Goal: Information Seeking & Learning: Learn about a topic

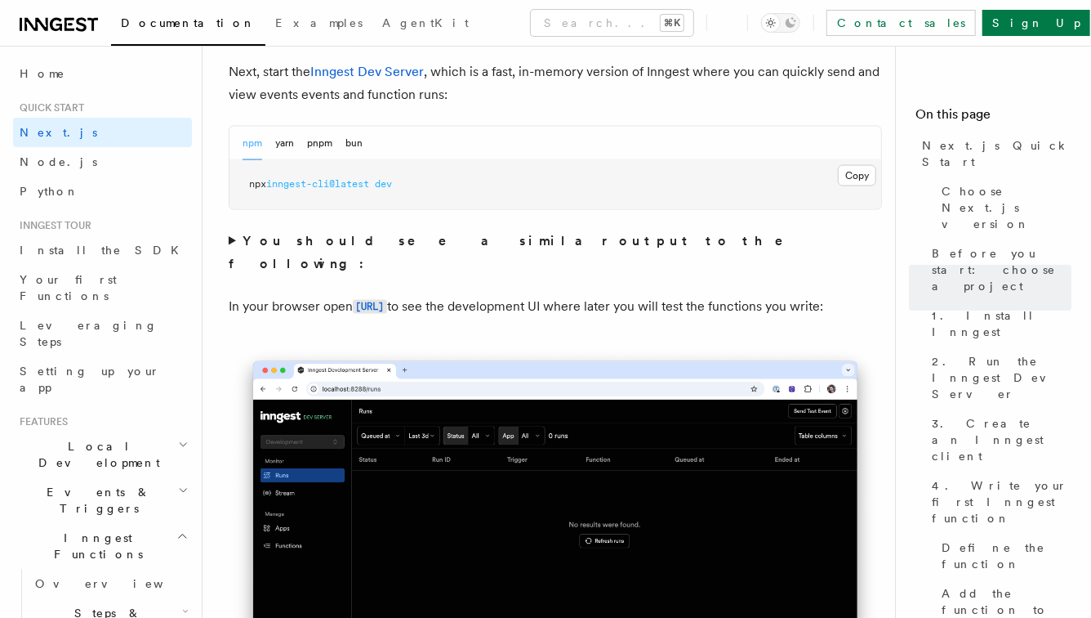
scroll to position [1185, 0]
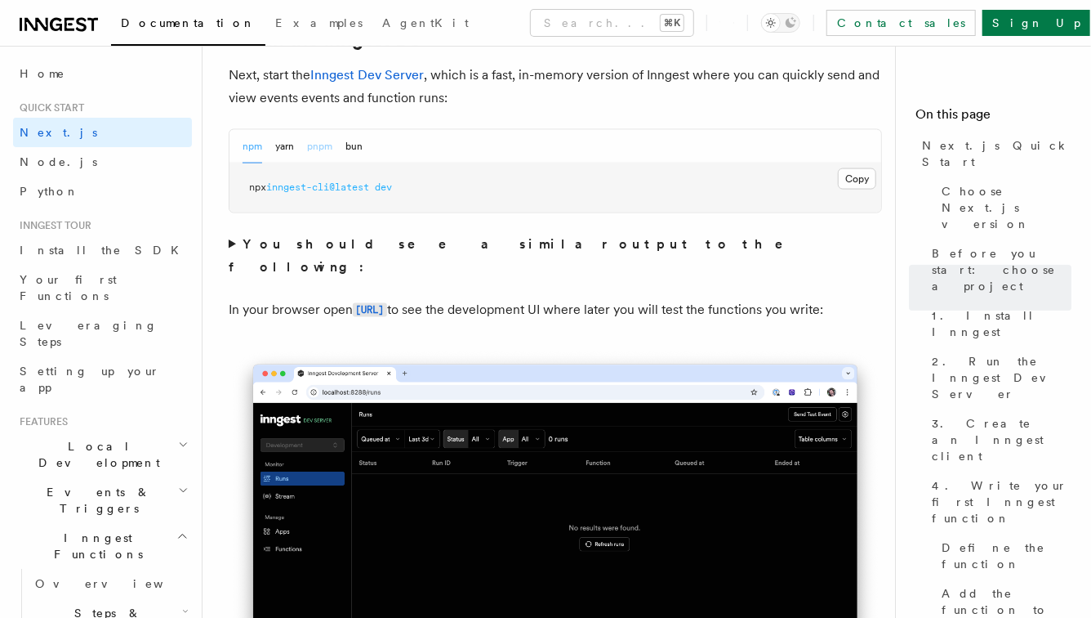
click at [310, 151] on button "pnpm" at bounding box center [319, 146] width 25 height 33
click at [859, 181] on button "Copy Copied" at bounding box center [857, 178] width 38 height 21
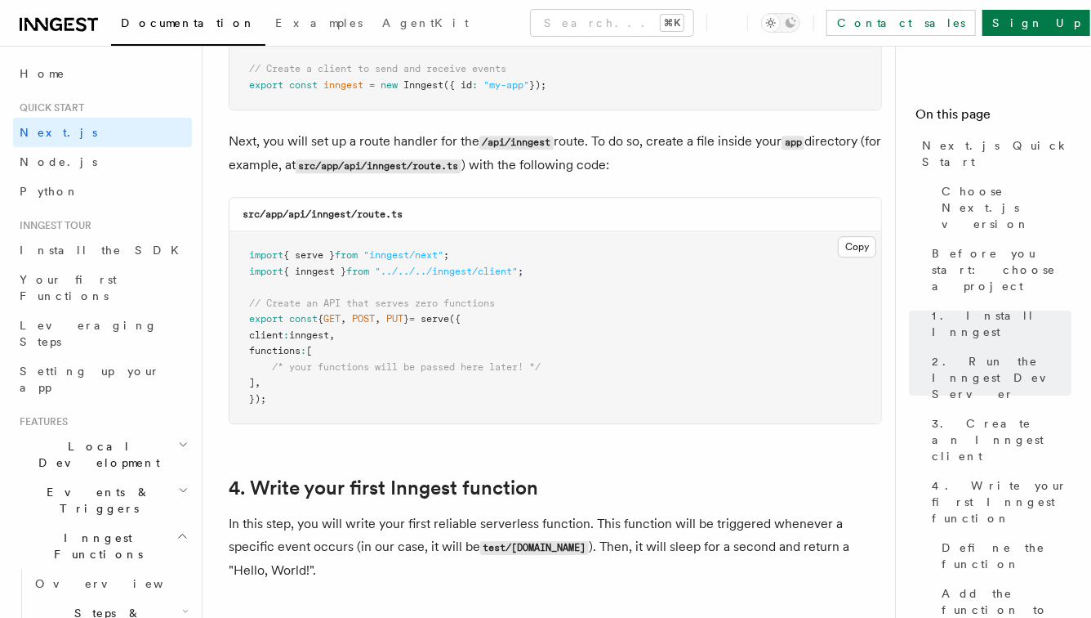
scroll to position [2235, 0]
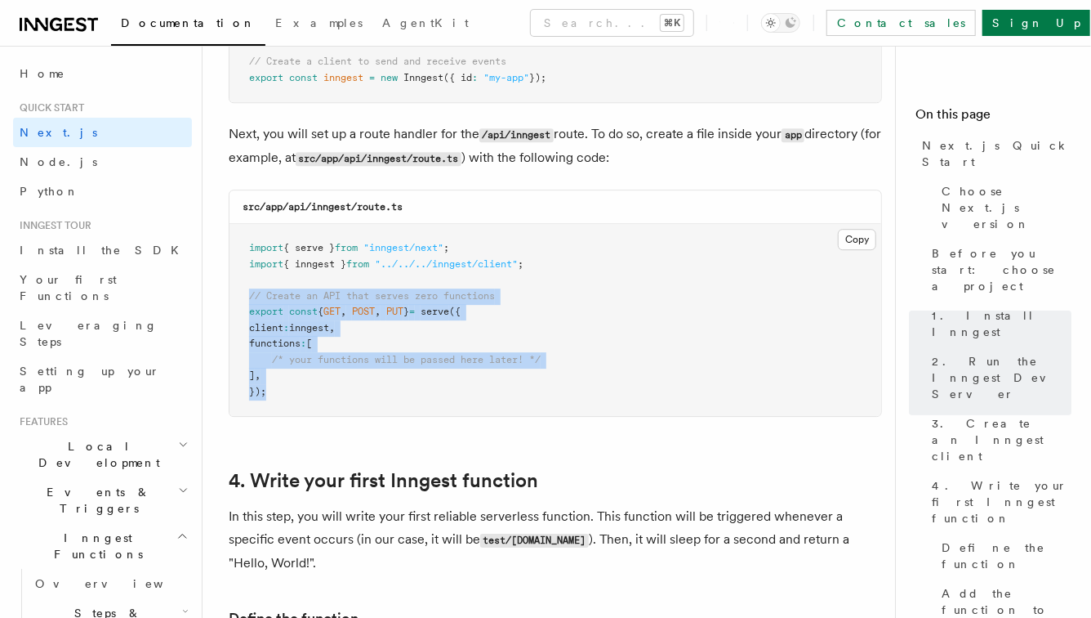
drag, startPoint x: 243, startPoint y: 297, endPoint x: 336, endPoint y: 411, distance: 146.9
click at [336, 411] on pre "import { serve } from "inngest/next" ; import { inngest } from "../../../innges…" at bounding box center [556, 320] width 652 height 192
copy code "// Create an API that serves zero functions export const { GET , POST , PUT } =…"
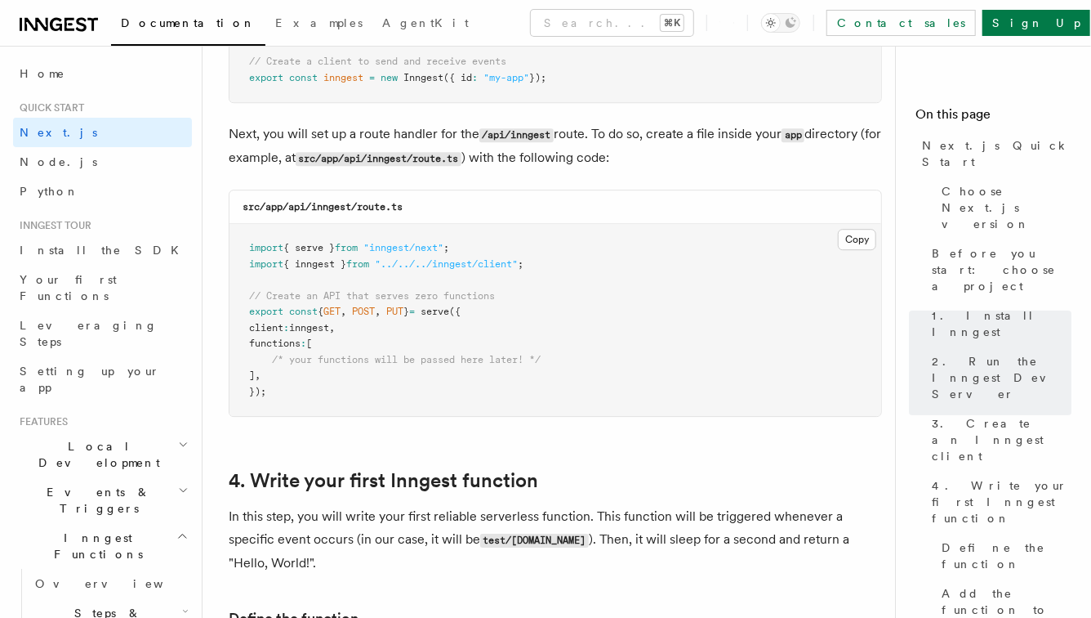
click at [527, 412] on pre "import { serve } from "inngest/next" ; import { inngest } from "../../../innges…" at bounding box center [556, 320] width 652 height 192
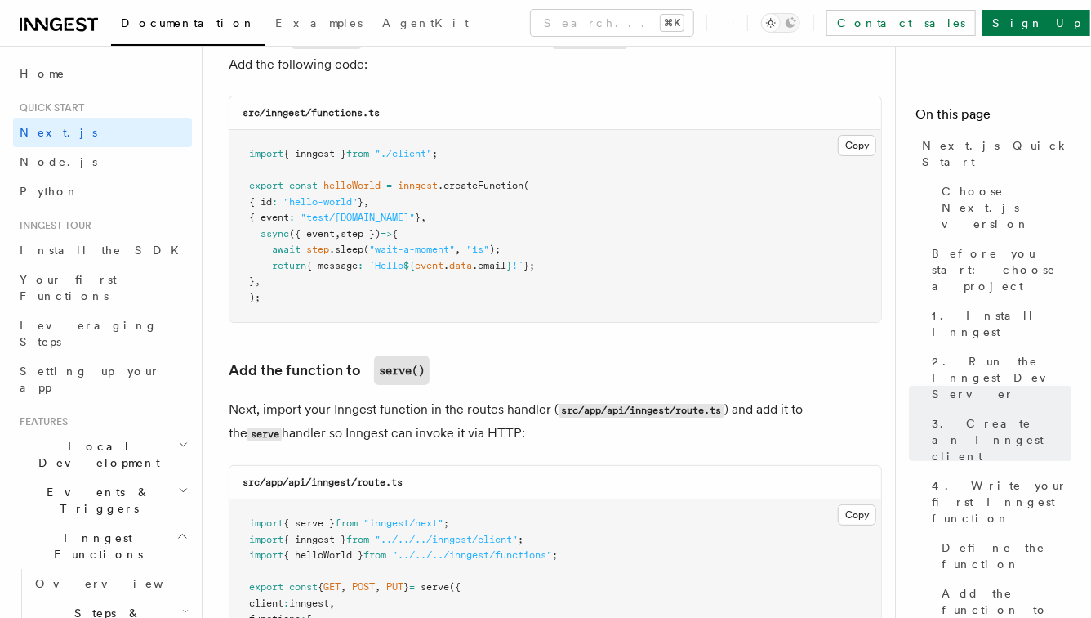
scroll to position [2939, 0]
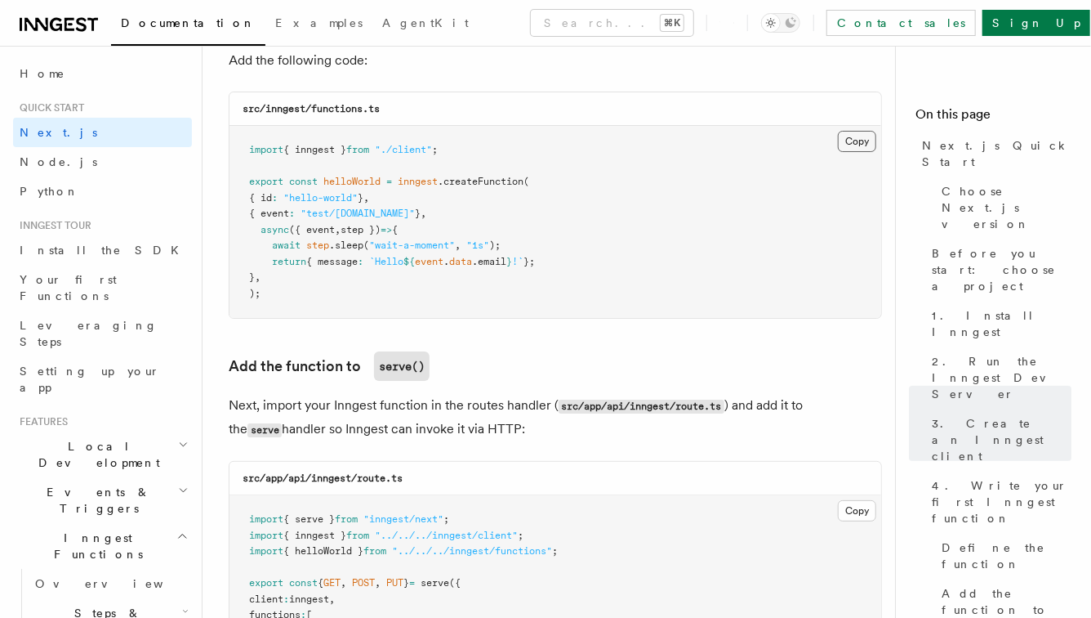
click at [859, 150] on button "Copy Copied" at bounding box center [857, 141] width 38 height 21
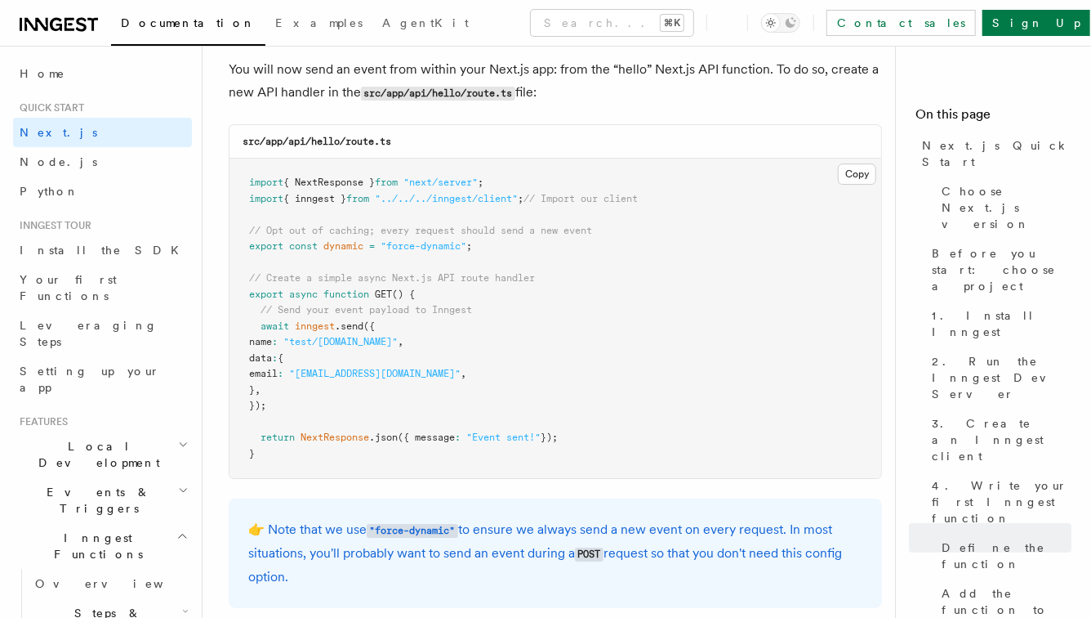
scroll to position [8571, 0]
click at [861, 175] on button "Copy Copied" at bounding box center [857, 174] width 38 height 21
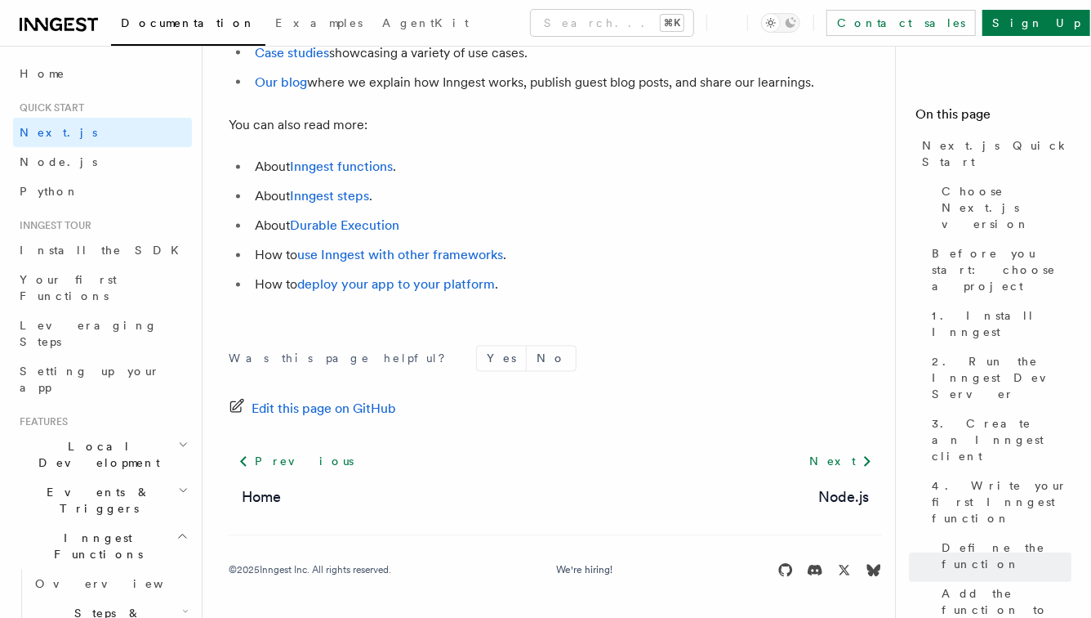
scroll to position [10390, 0]
click at [690, 220] on li "About Durable Execution" at bounding box center [566, 226] width 632 height 23
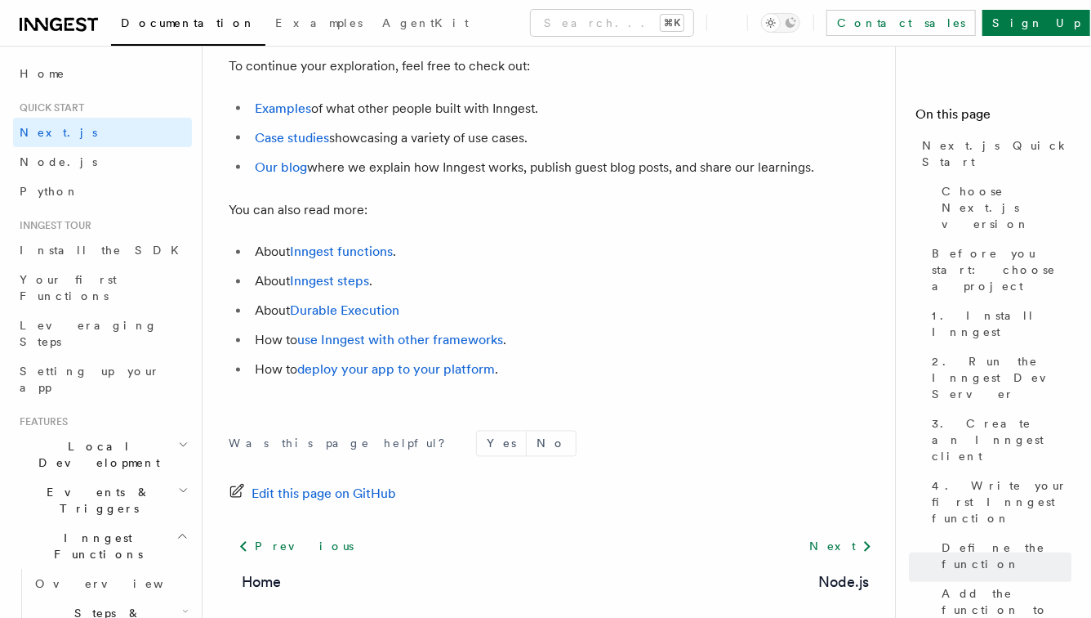
scroll to position [10277, 0]
click at [283, 118] on link "Examples" at bounding box center [283, 110] width 56 height 16
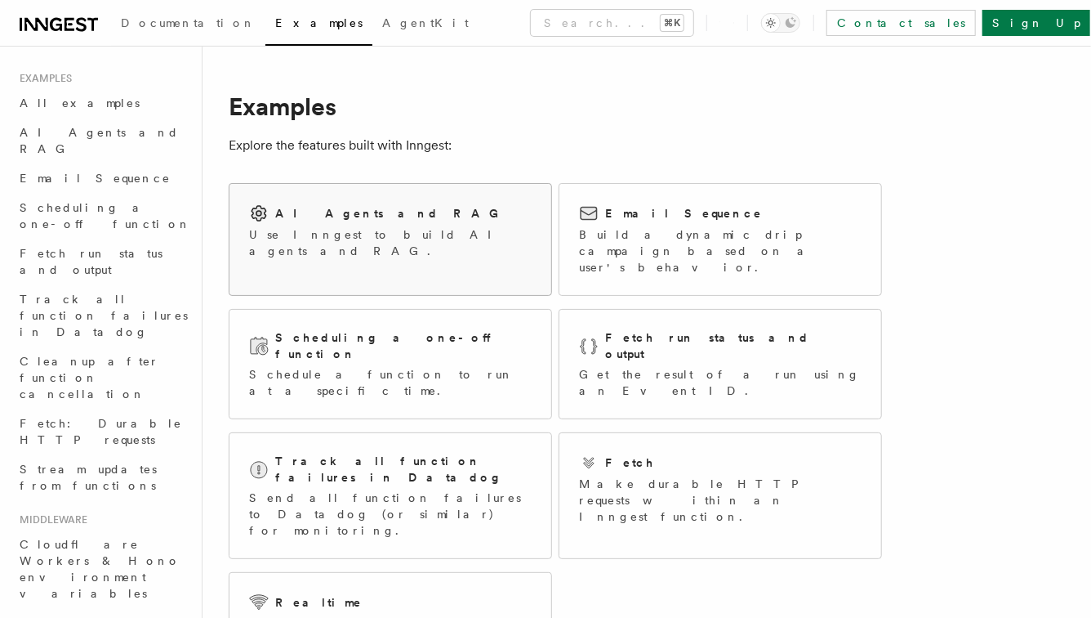
click at [413, 227] on p "Use Inngest to build AI agents and RAG." at bounding box center [390, 242] width 283 height 33
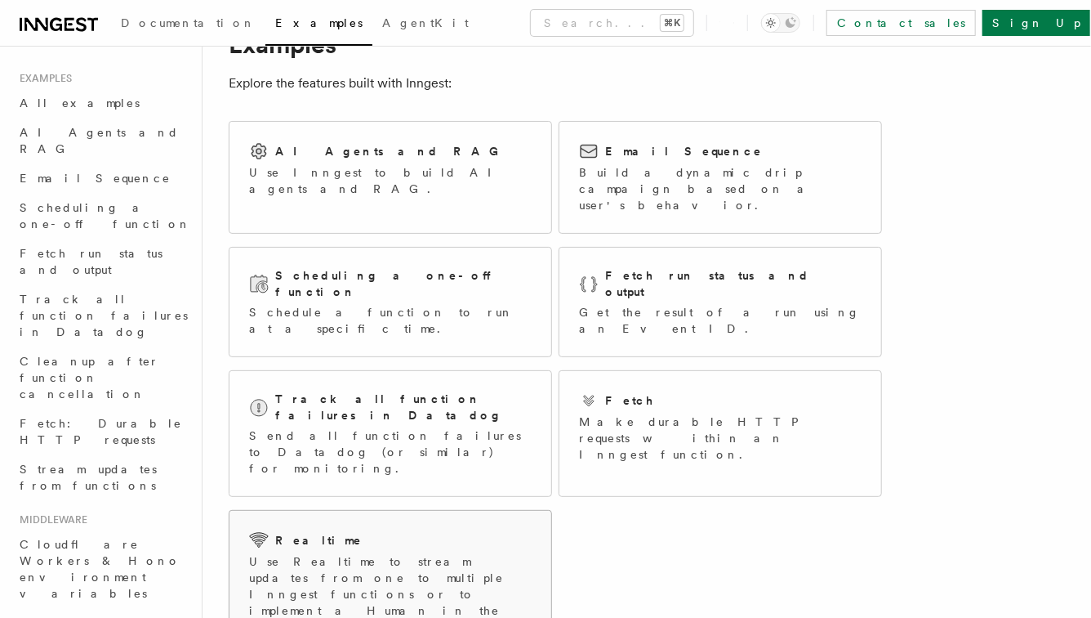
scroll to position [29, 0]
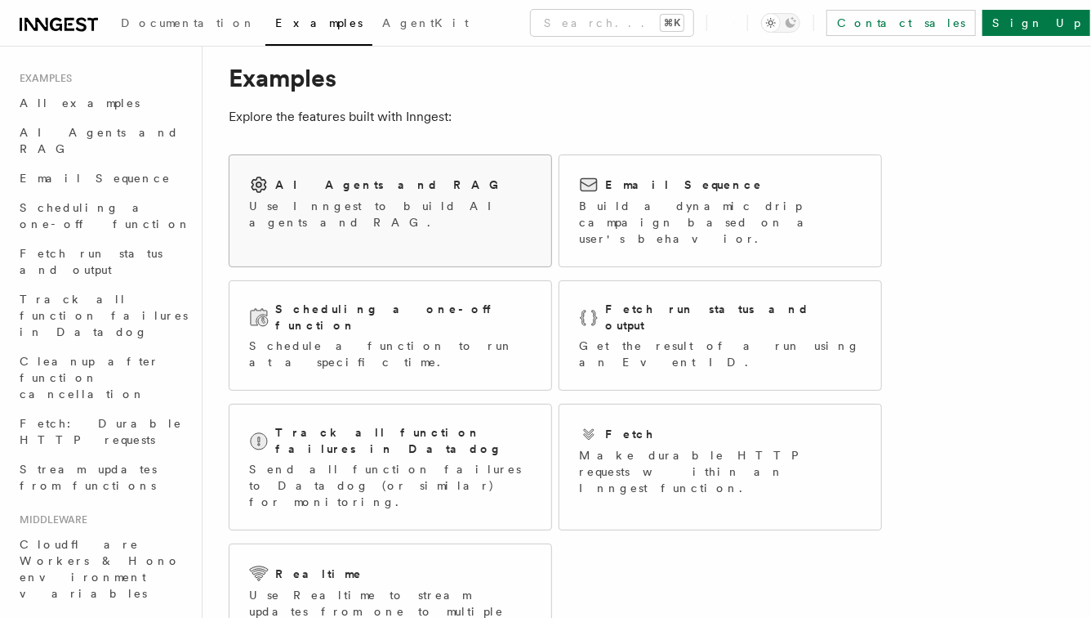
click at [409, 201] on p "Use Inngest to build AI agents and RAG." at bounding box center [390, 214] width 283 height 33
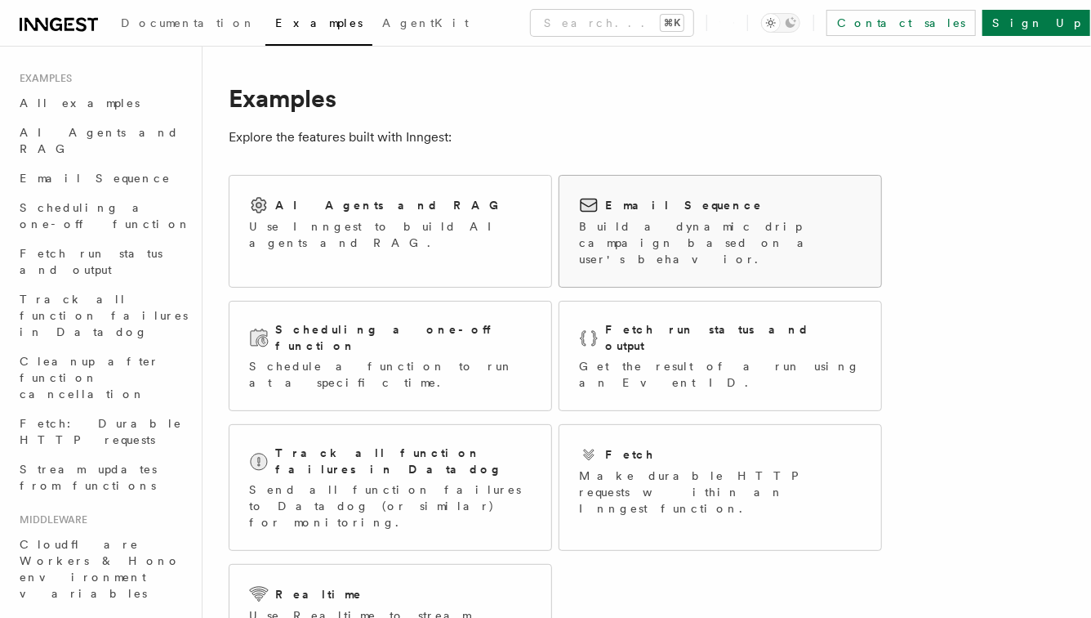
scroll to position [8, 0]
click at [450, 225] on p "Use Inngest to build AI agents and RAG." at bounding box center [390, 234] width 283 height 33
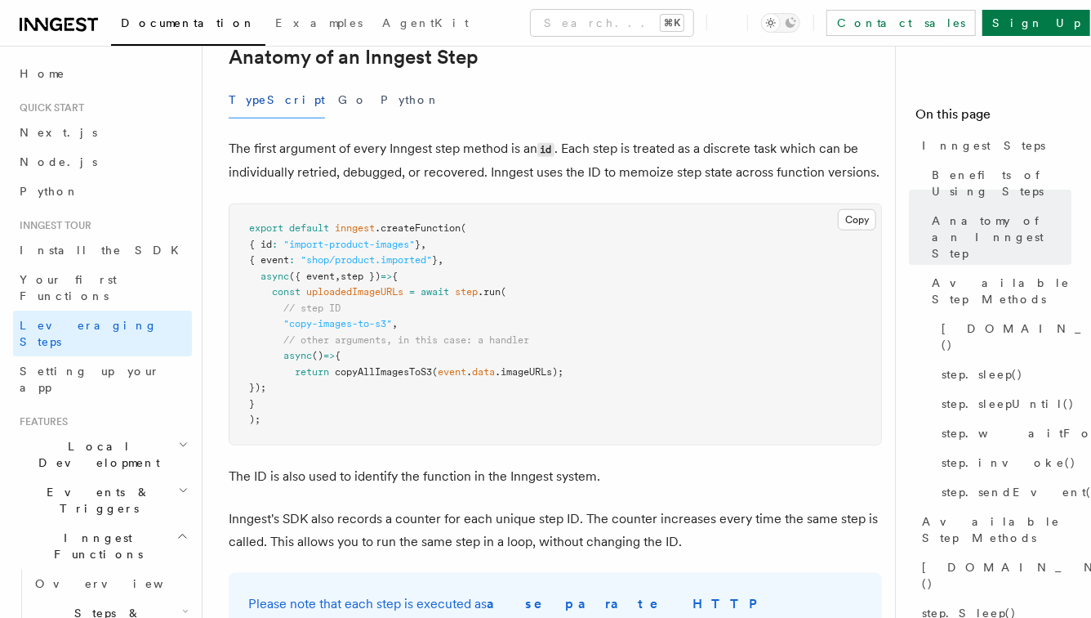
scroll to position [721, 0]
click at [114, 285] on span "Your first Functions" at bounding box center [68, 287] width 97 height 29
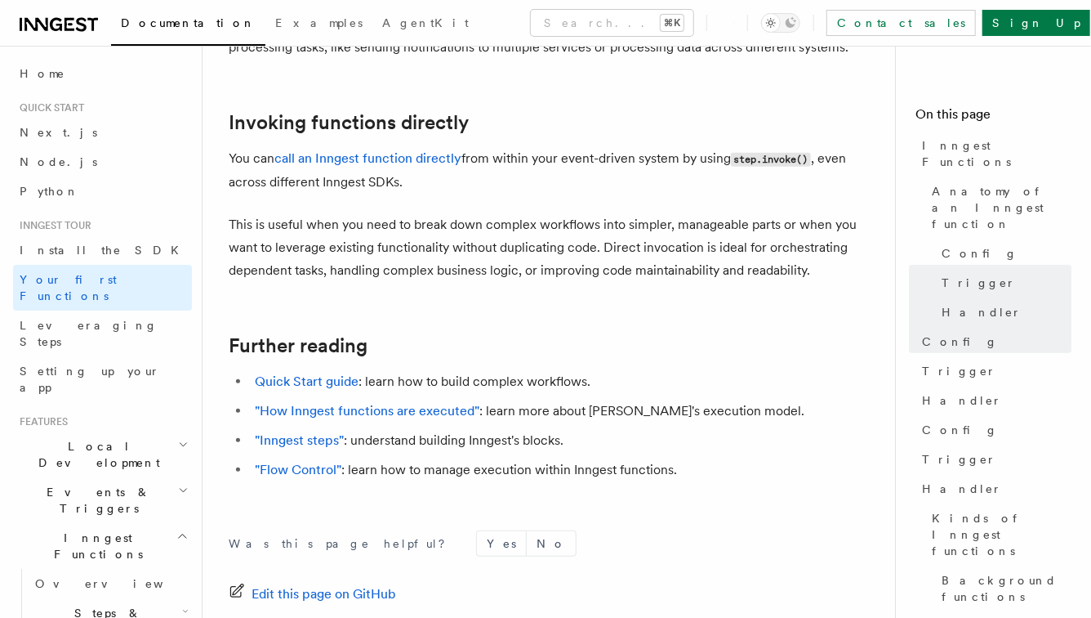
scroll to position [3273, 0]
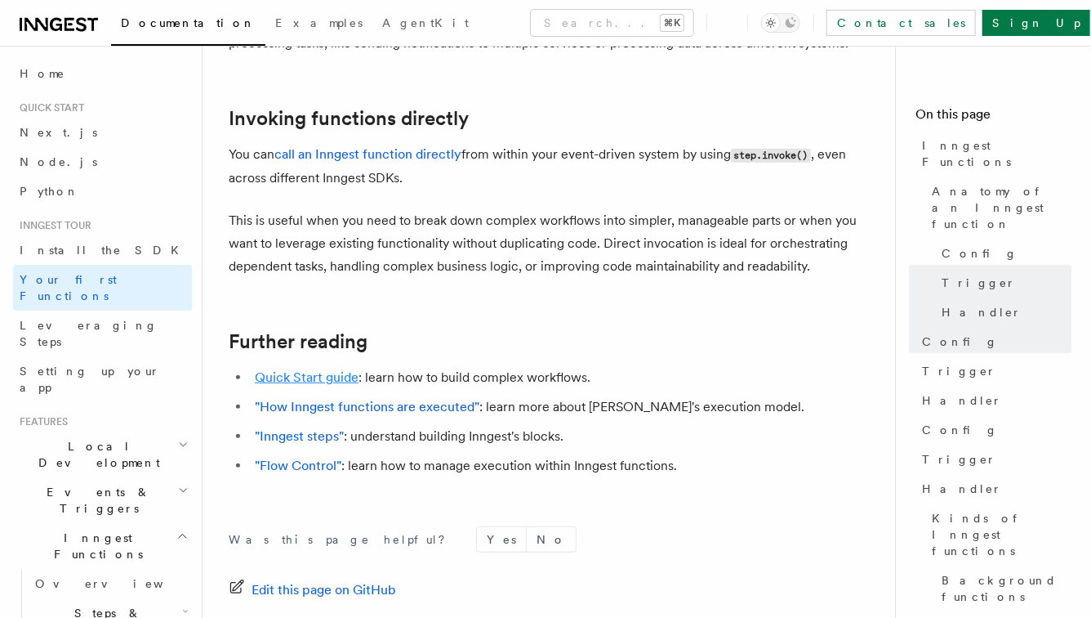
click at [324, 369] on link "Quick Start guide" at bounding box center [307, 377] width 104 height 16
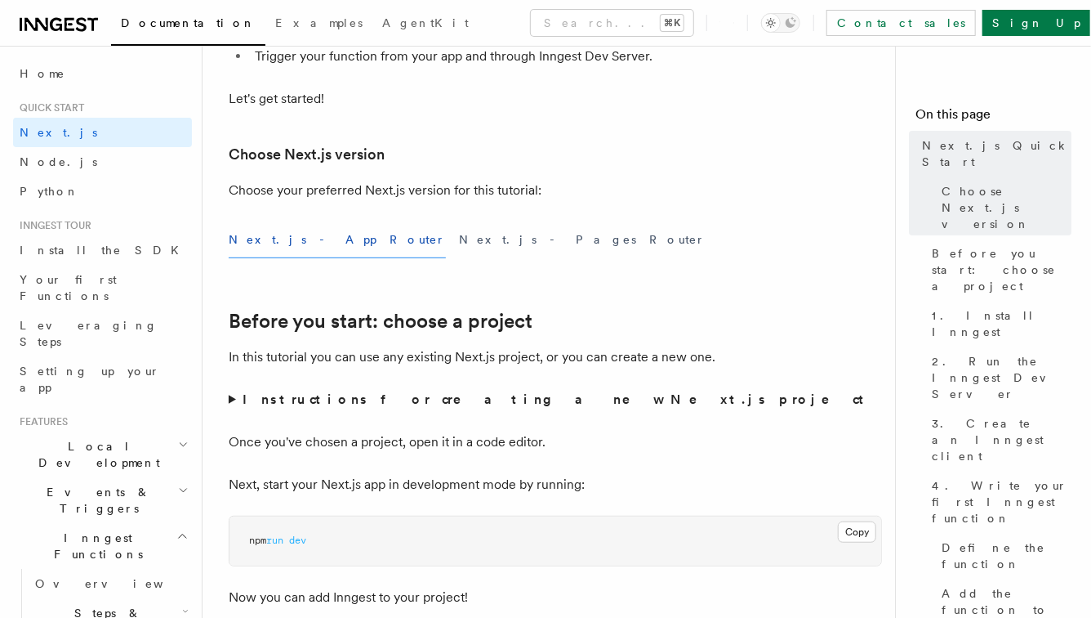
scroll to position [319, 0]
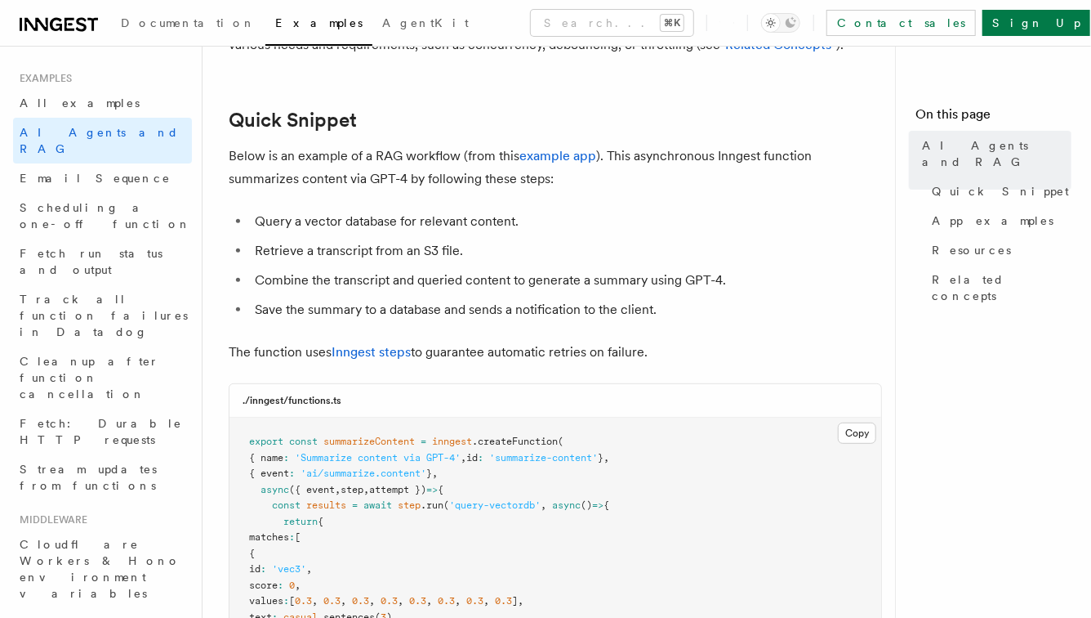
scroll to position [165, 0]
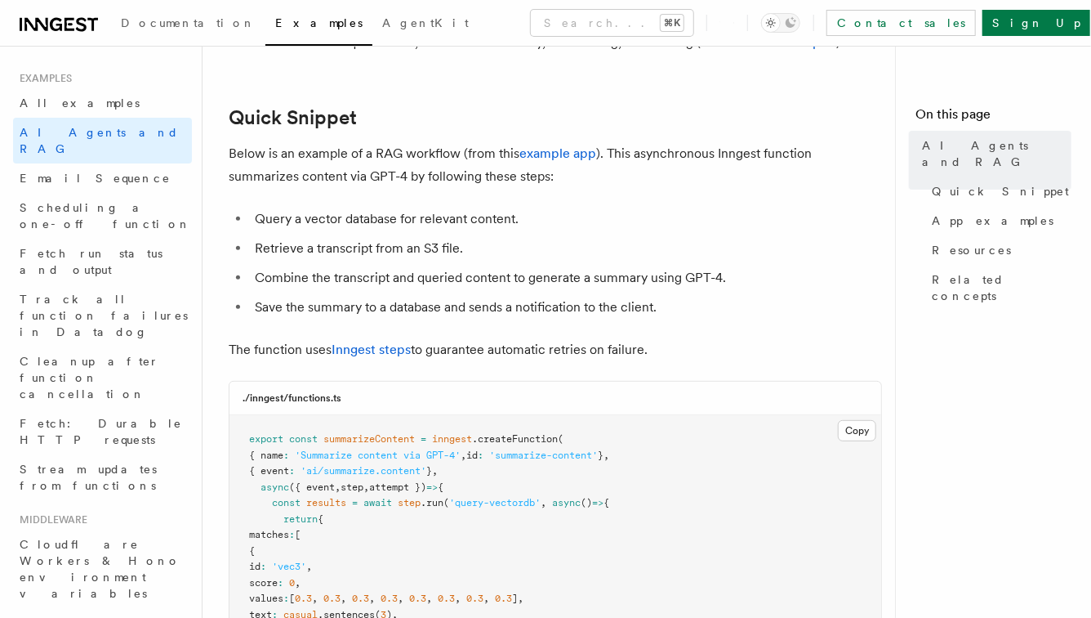
click at [615, 268] on li "Combine the transcript and queried content to generate a summary using GPT-4." at bounding box center [566, 277] width 632 height 23
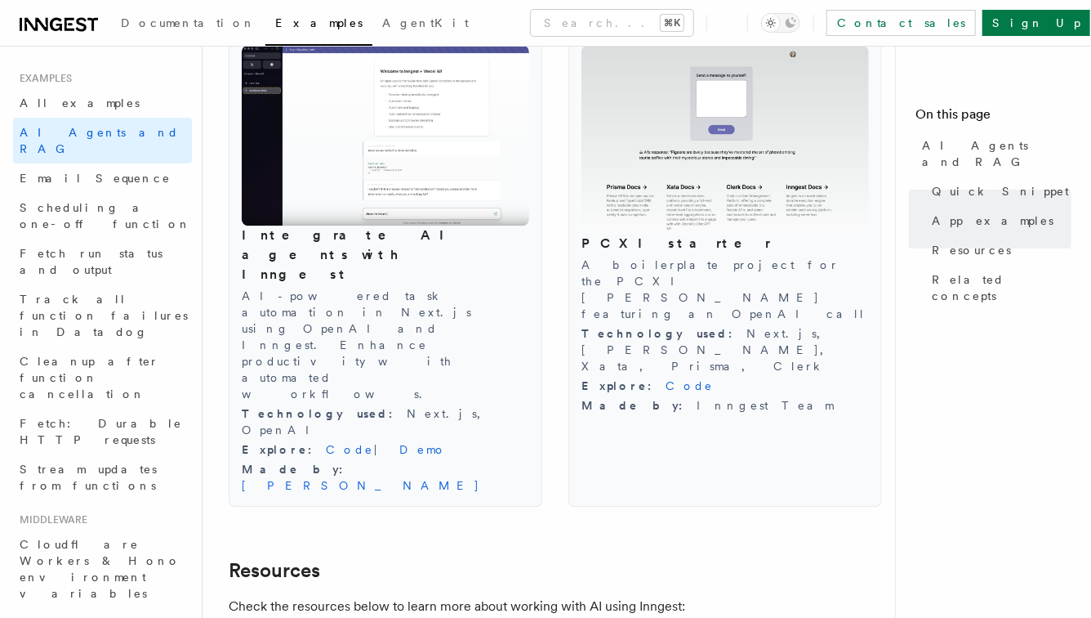
scroll to position [1814, 0]
click at [707, 270] on p "A boilerplate project for the PCXI stack featuring an OpenAI call" at bounding box center [726, 288] width 288 height 65
click at [666, 378] on link "Code" at bounding box center [690, 384] width 48 height 13
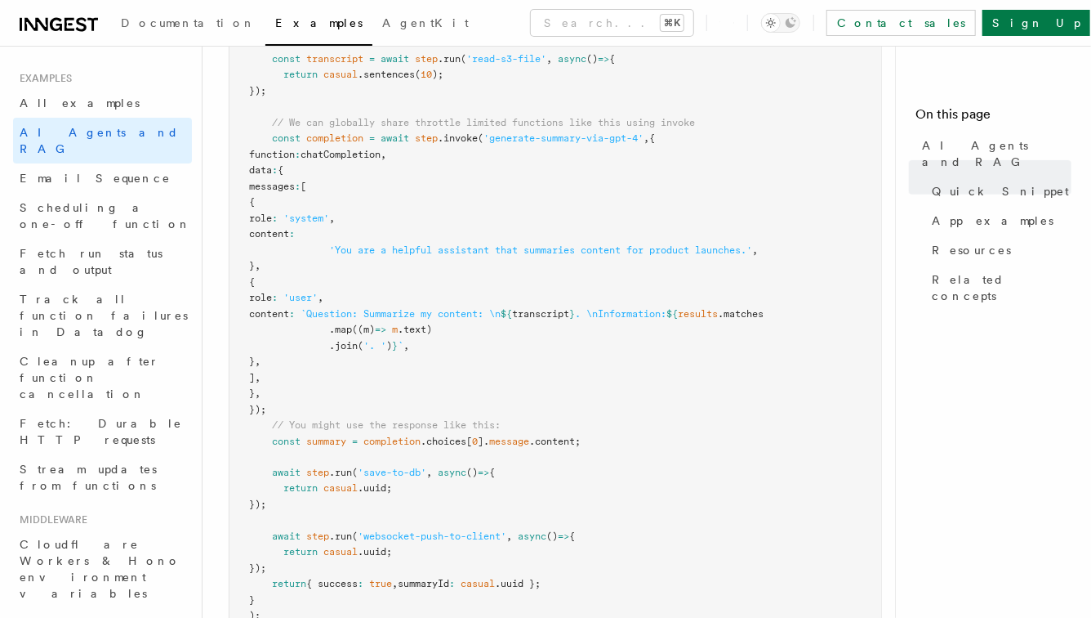
scroll to position [1030, 0]
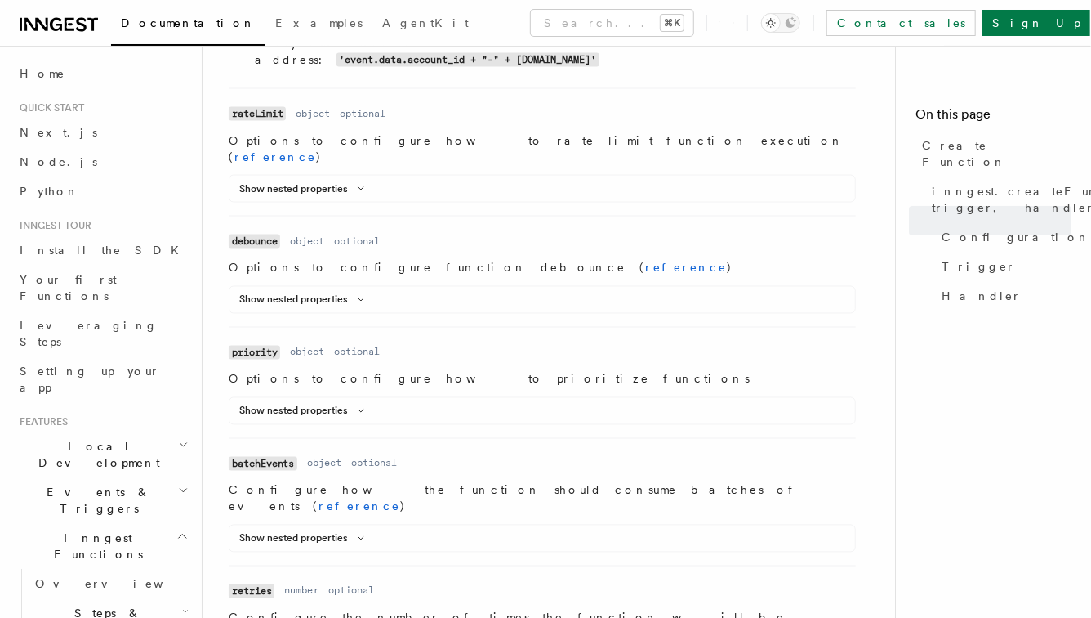
scroll to position [1247, 0]
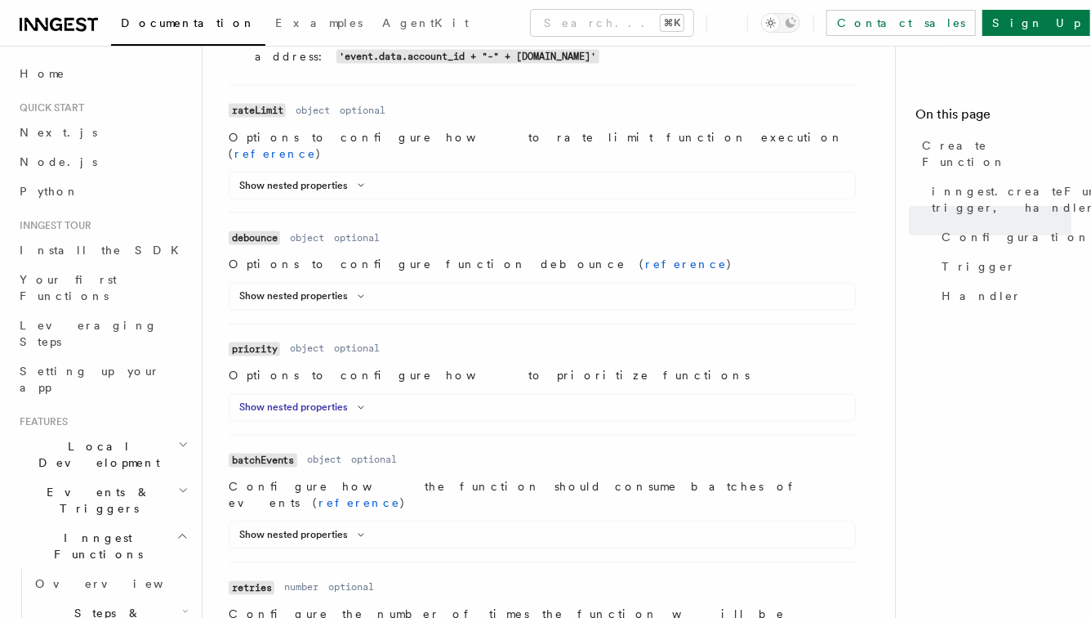
click at [345, 401] on button "Show nested properties" at bounding box center [305, 407] width 132 height 13
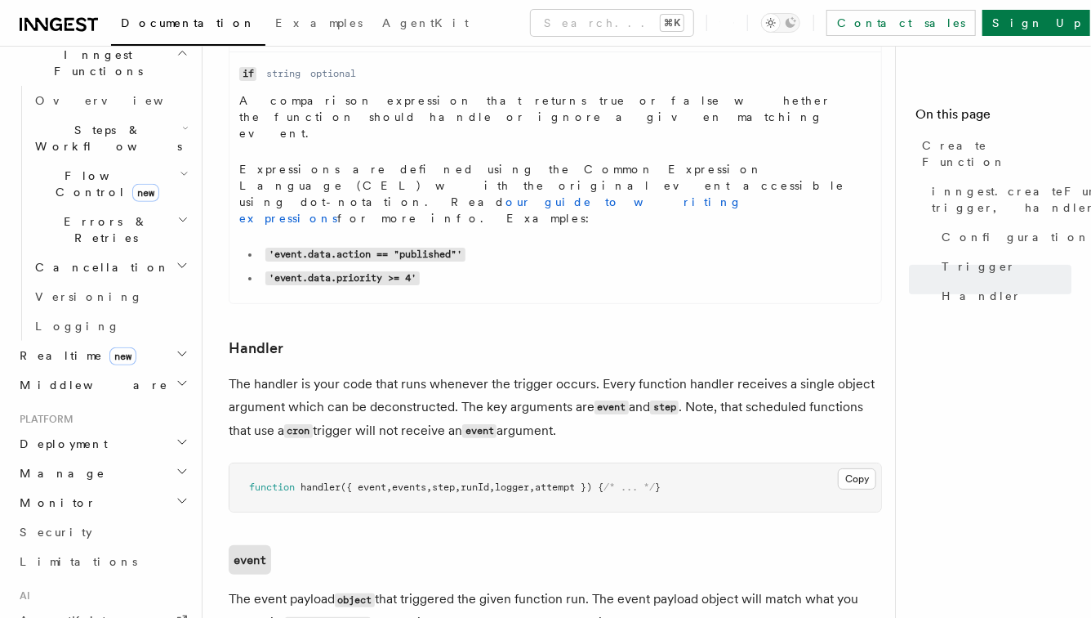
scroll to position [496, 0]
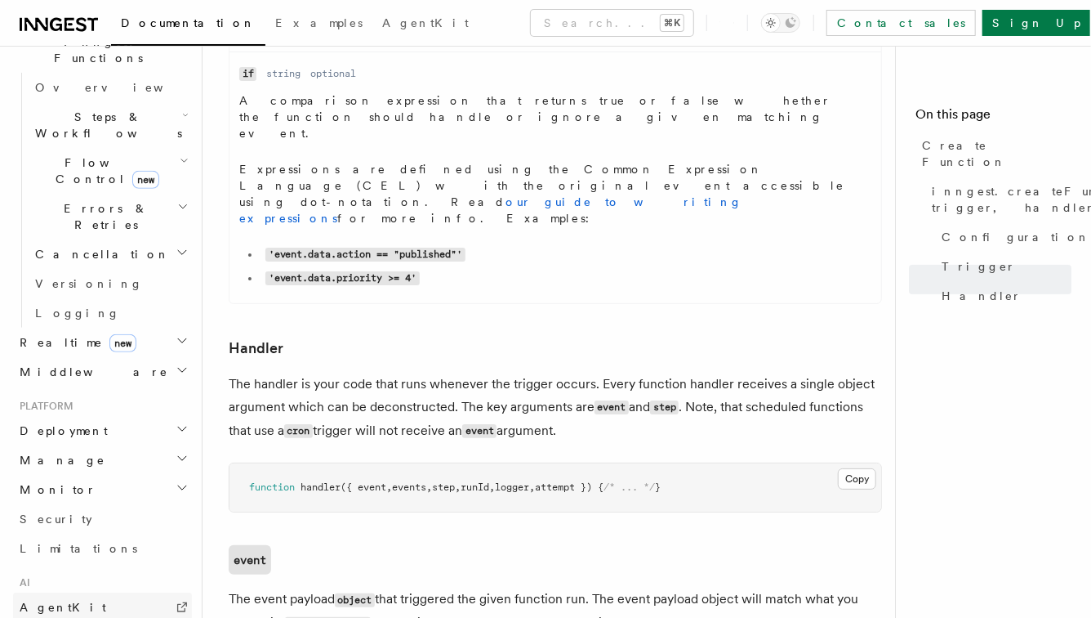
click at [52, 600] on span "AgentKit" at bounding box center [63, 606] width 87 height 13
